Goal: Transaction & Acquisition: Purchase product/service

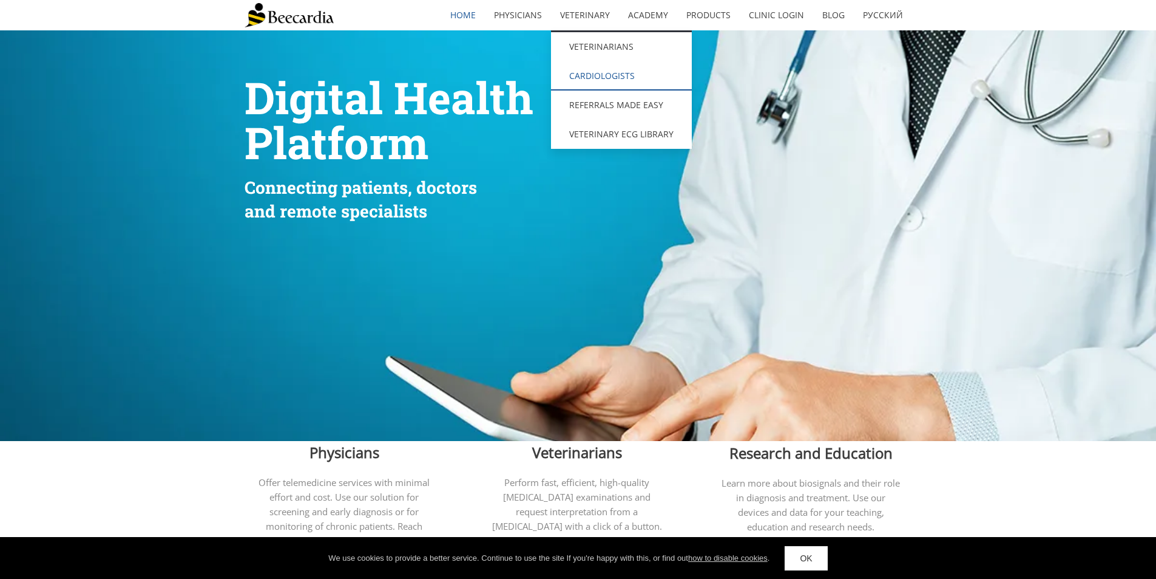
click at [600, 76] on link "Cardiologists" at bounding box center [621, 75] width 141 height 29
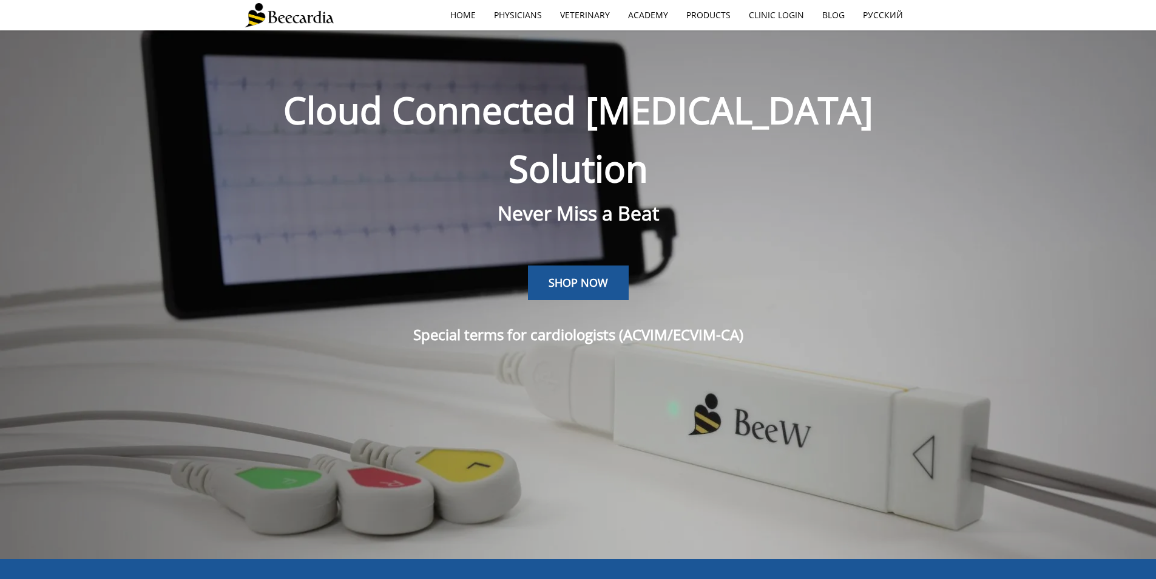
scroll to position [30, 0]
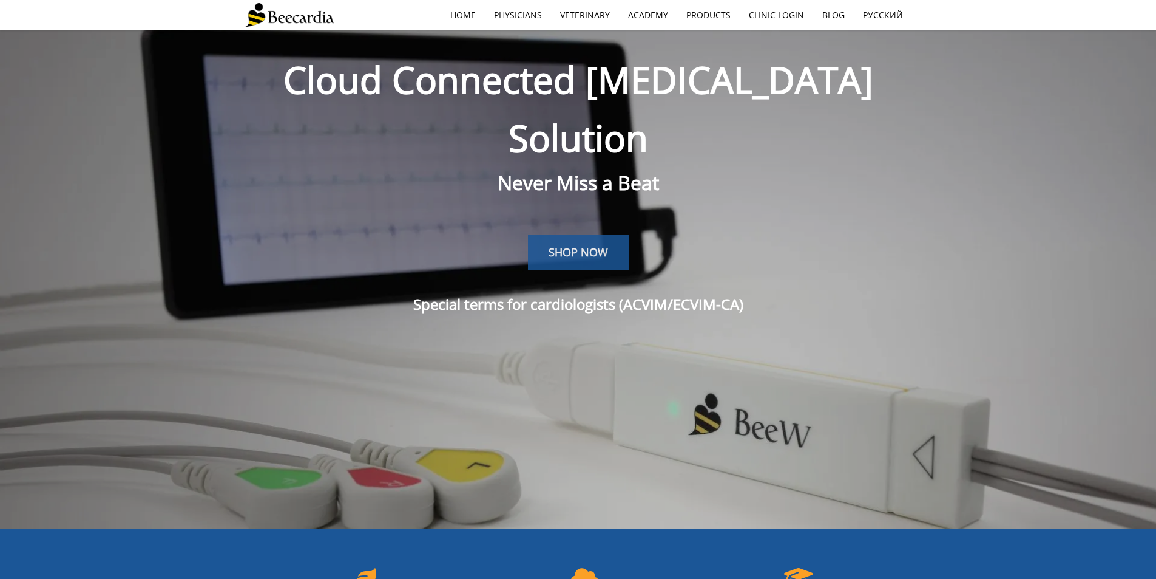
click at [596, 245] on span "SHOP NOW" at bounding box center [578, 252] width 59 height 15
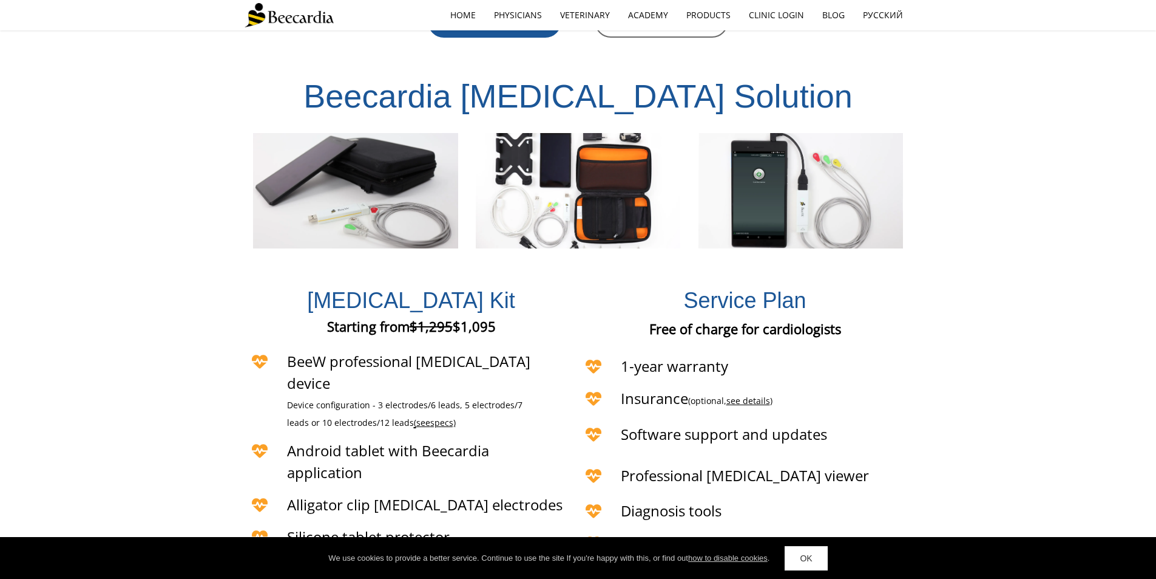
scroll to position [2629, 0]
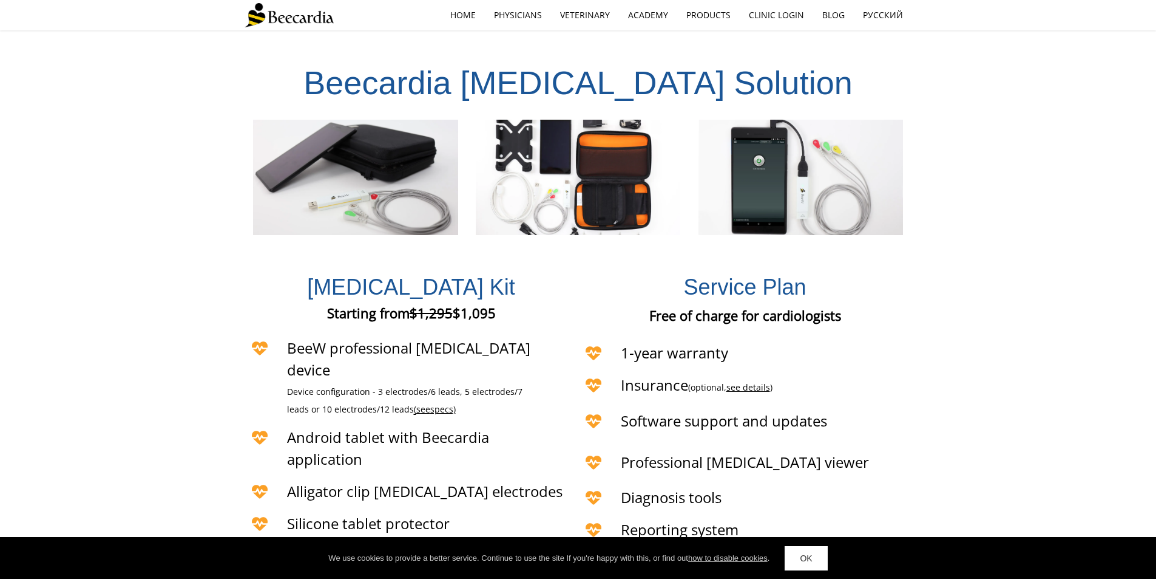
drag, startPoint x: 501, startPoint y: 180, endPoint x: 466, endPoint y: 183, distance: 35.3
click at [466, 305] on p "Starting from $1,295 $1,095" at bounding box center [411, 313] width 184 height 16
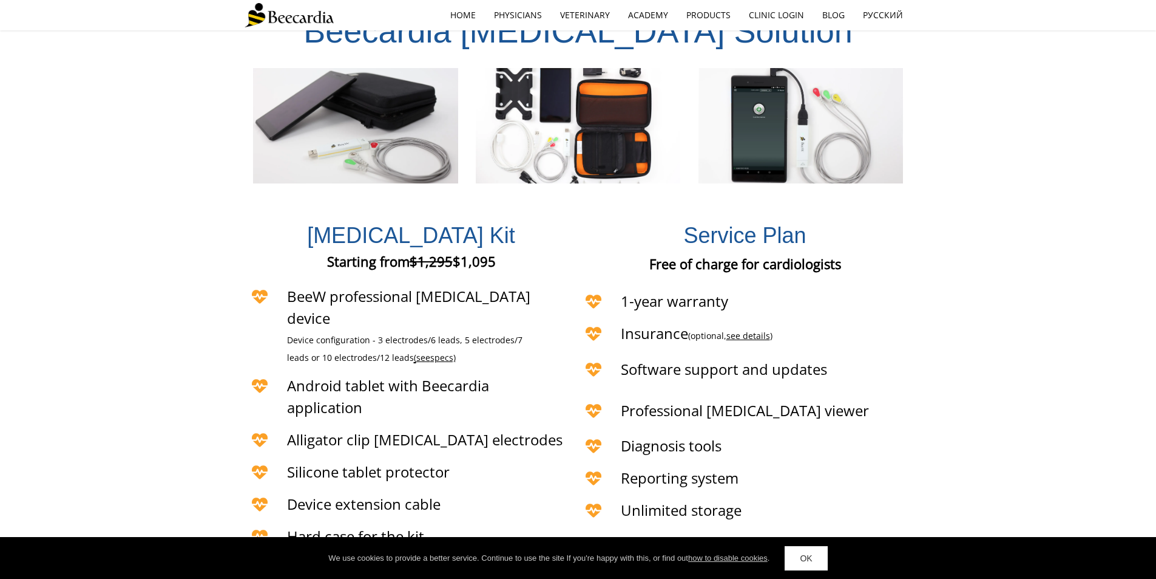
scroll to position [2811, 0]
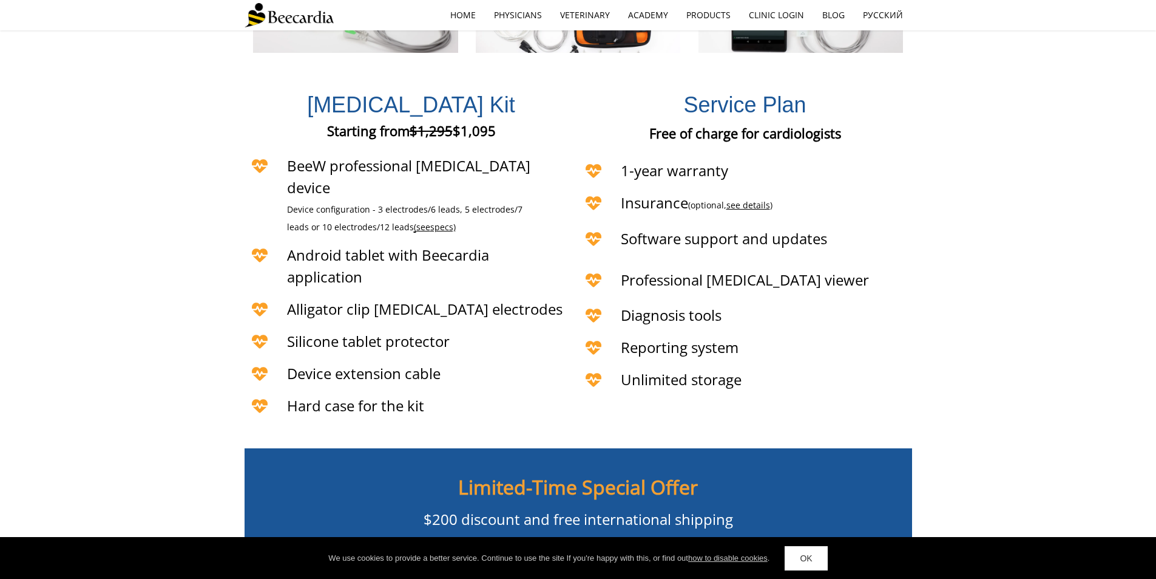
click at [578, 578] on span "BUY NOW" at bounding box center [578, 587] width 53 height 12
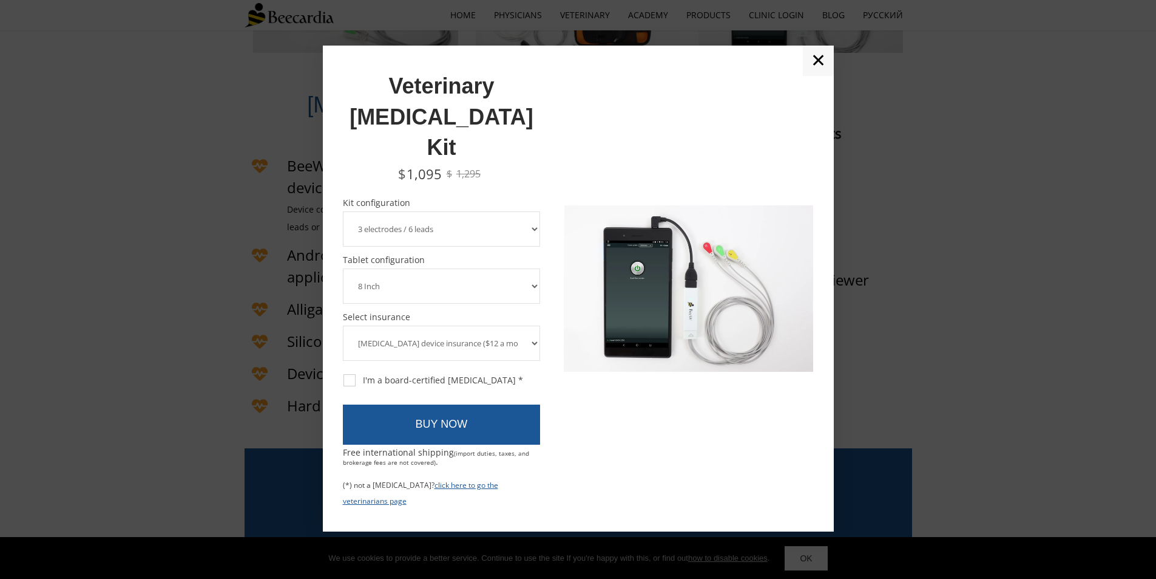
click at [435, 211] on select "3 electrodes / 6 leads 5 electrodes / 7 leads 10 electrodes / 12 leads" at bounding box center [442, 228] width 198 height 35
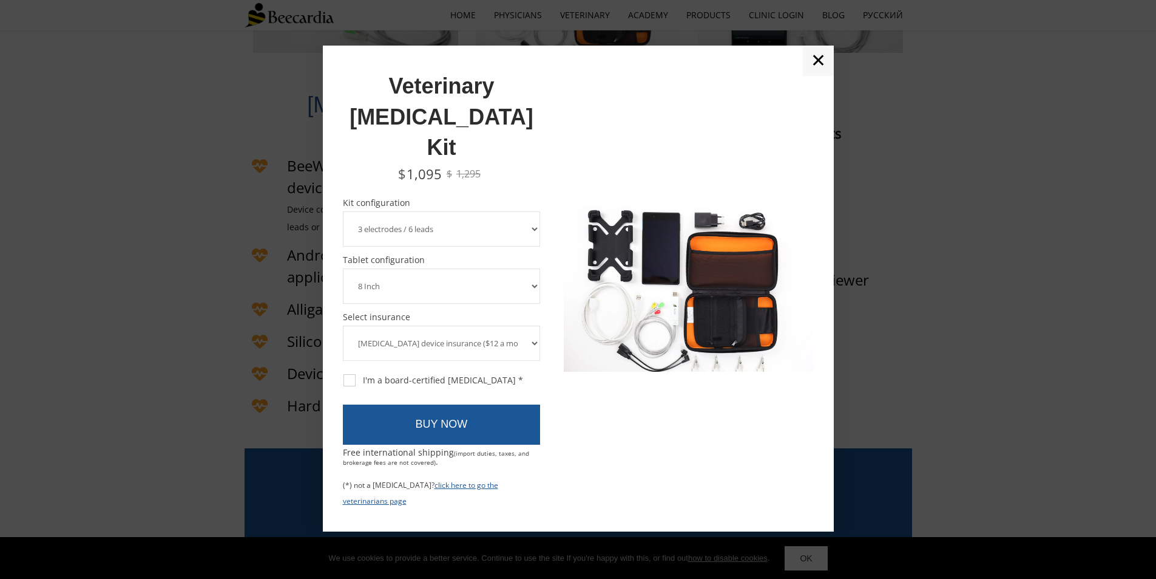
click at [343, 211] on select "3 electrodes / 6 leads 5 electrodes / 7 leads 10 electrodes / 12 leads" at bounding box center [442, 228] width 198 height 35
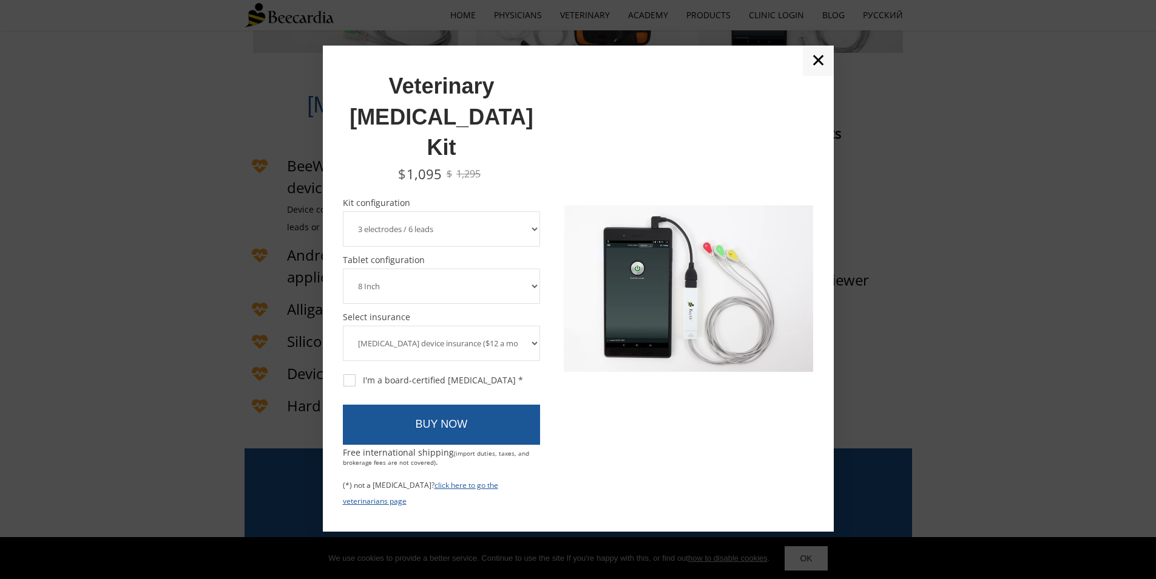
click at [823, 76] on link "✕" at bounding box center [818, 61] width 31 height 30
